Goal: Task Accomplishment & Management: Use online tool/utility

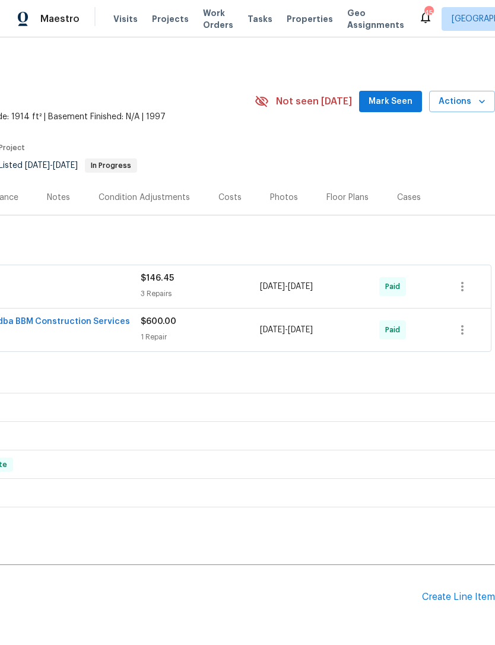
scroll to position [0, 176]
click at [474, 98] on span "Actions" at bounding box center [462, 101] width 47 height 15
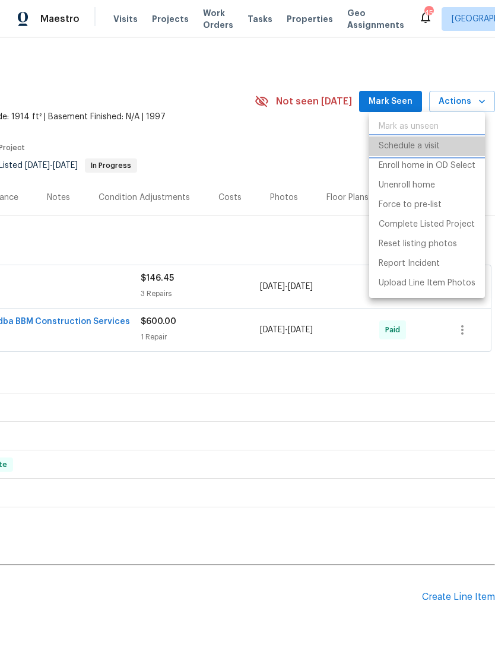
click at [425, 145] on p "Schedule a visit" at bounding box center [409, 146] width 61 height 12
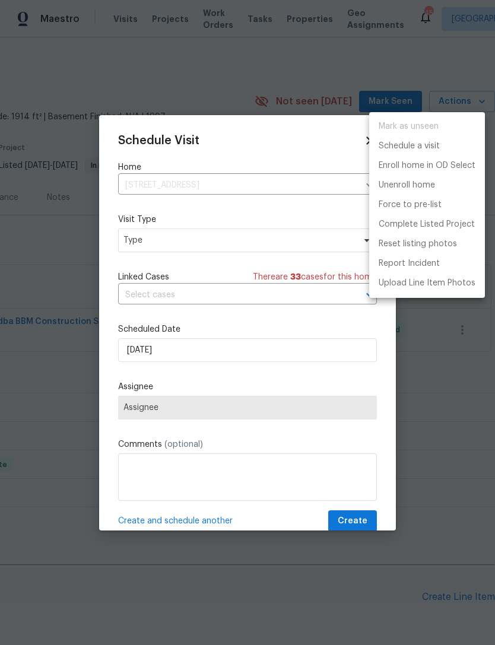
click at [142, 246] on div at bounding box center [247, 322] width 495 height 645
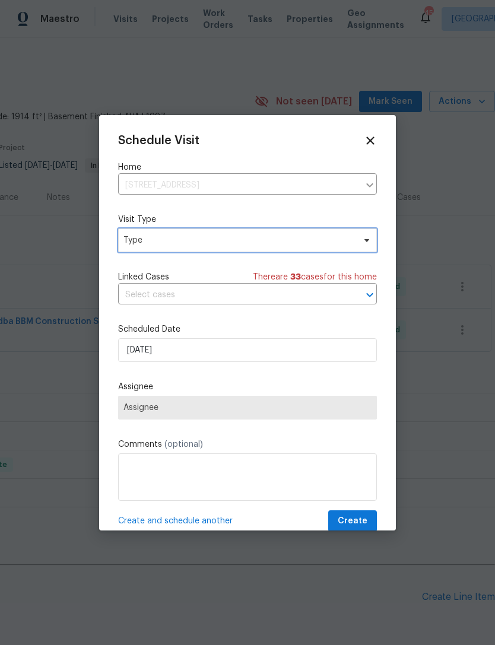
click at [148, 247] on span "Type" at bounding box center [247, 240] width 259 height 24
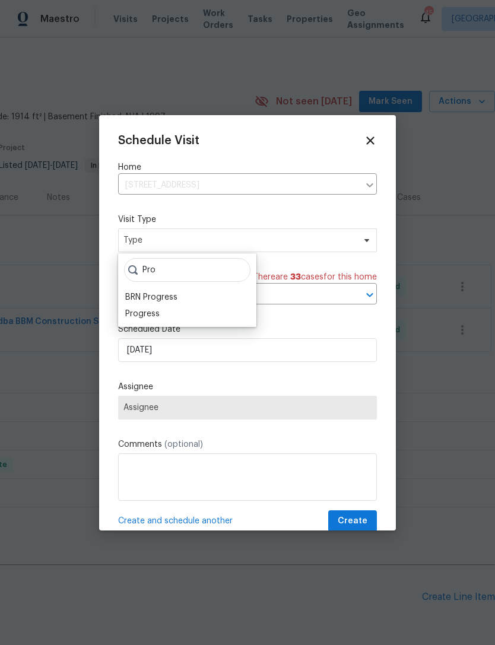
type input "Pro"
click at [154, 315] on div "Progress" at bounding box center [142, 314] width 34 height 12
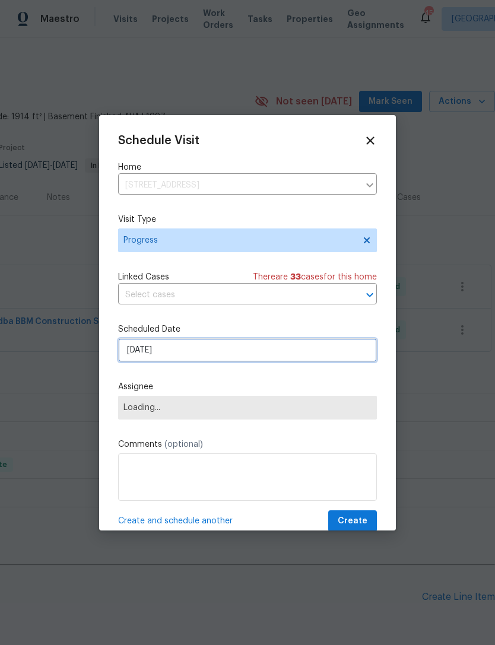
click at [147, 352] on input "[DATE]" at bounding box center [247, 350] width 259 height 24
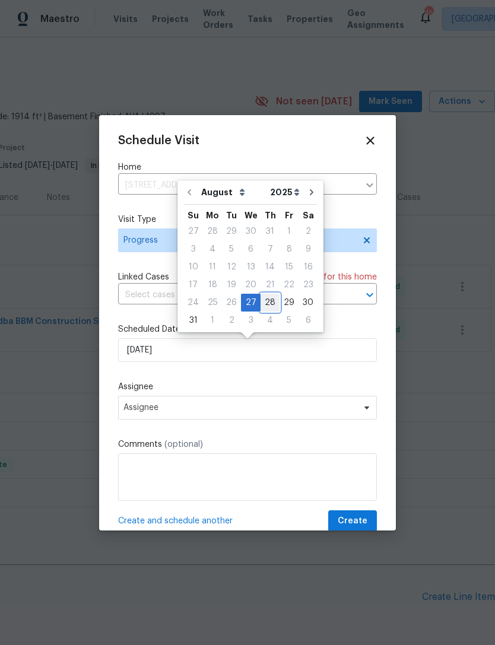
click at [265, 301] on div "28" at bounding box center [270, 302] width 19 height 17
type input "[DATE]"
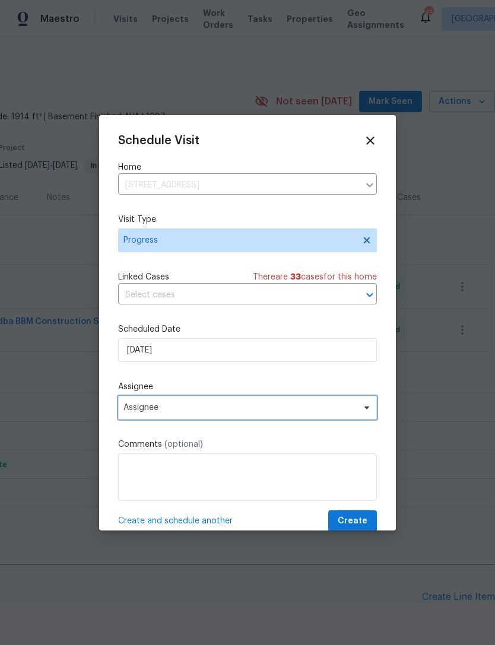
click at [135, 411] on span "Assignee" at bounding box center [239, 407] width 233 height 9
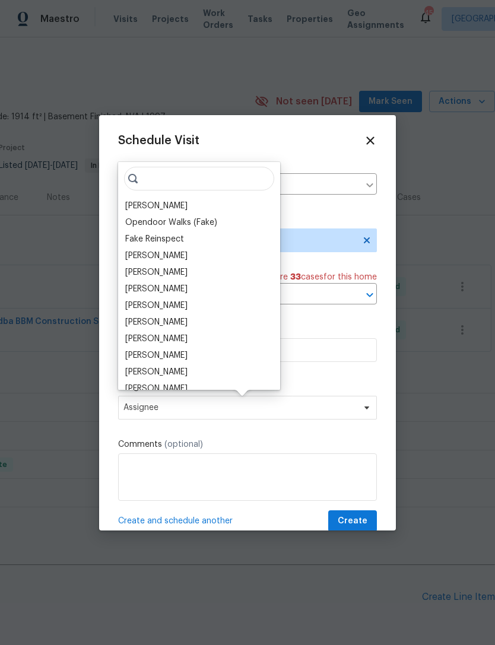
click at [139, 200] on div "[PERSON_NAME]" at bounding box center [156, 206] width 62 height 12
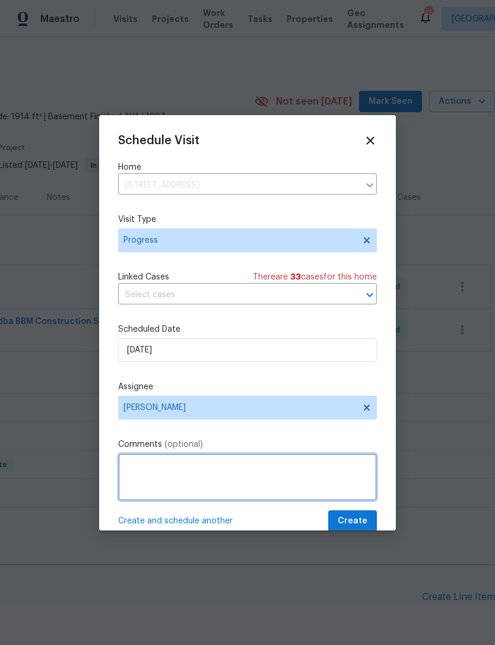
click at [137, 469] on textarea at bounding box center [247, 476] width 259 height 47
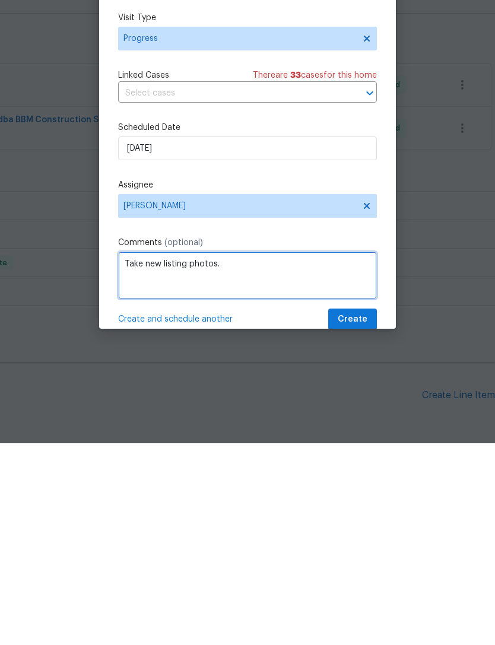
type textarea "Take new listing photos."
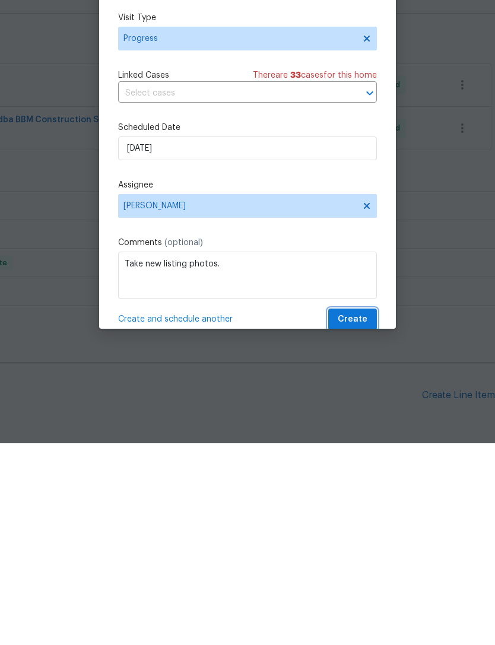
click at [359, 514] on span "Create" at bounding box center [353, 521] width 30 height 15
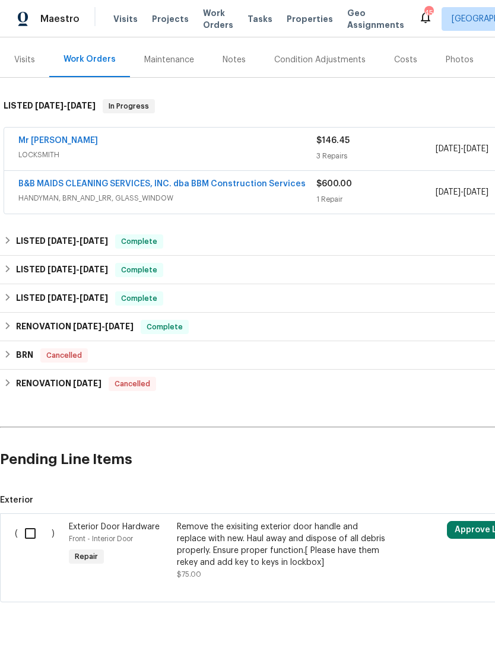
scroll to position [0, 0]
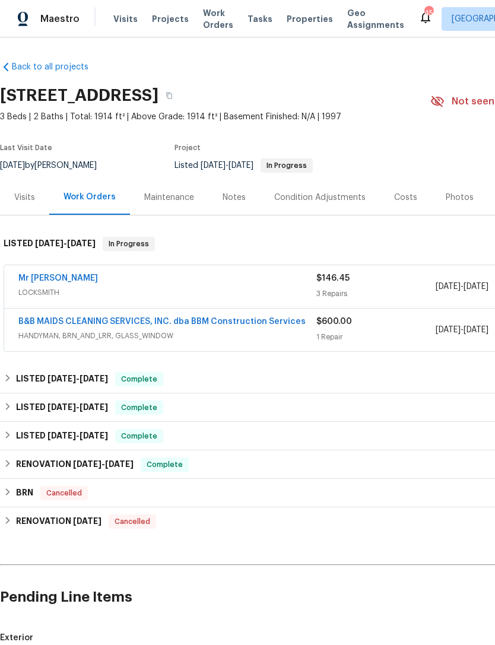
click at [458, 52] on div "Back to all projects [STREET_ADDRESS] 3 Beds | 2 Baths | Total: 1914 ft² | Abov…" at bounding box center [335, 401] width 671 height 698
click at [455, 52] on div "Back to all projects [STREET_ADDRESS] 3 Beds | 2 Baths | Total: 1914 ft² | Abov…" at bounding box center [335, 401] width 671 height 698
click at [456, 52] on div "Back to all projects [STREET_ADDRESS] 3 Beds | 2 Baths | Total: 1914 ft² | Abov…" at bounding box center [335, 401] width 671 height 698
click at [450, 52] on div "Back to all projects [STREET_ADDRESS] 3 Beds | 2 Baths | Total: 1914 ft² | Abov…" at bounding box center [335, 401] width 671 height 698
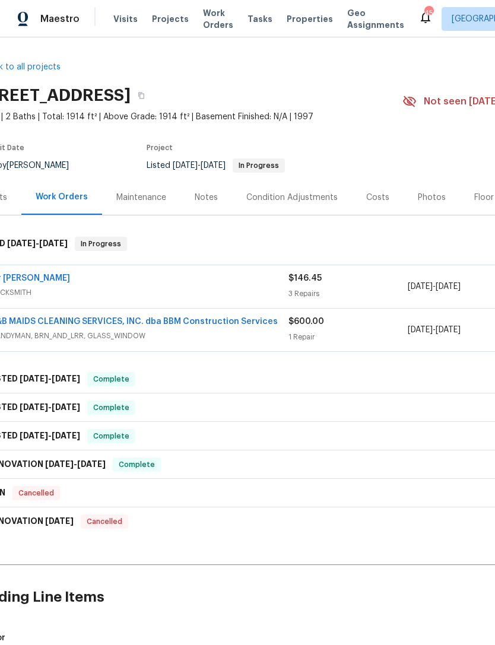
scroll to position [0, 28]
click at [427, 192] on div "Photos" at bounding box center [432, 198] width 28 height 12
